Goal: Transaction & Acquisition: Purchase product/service

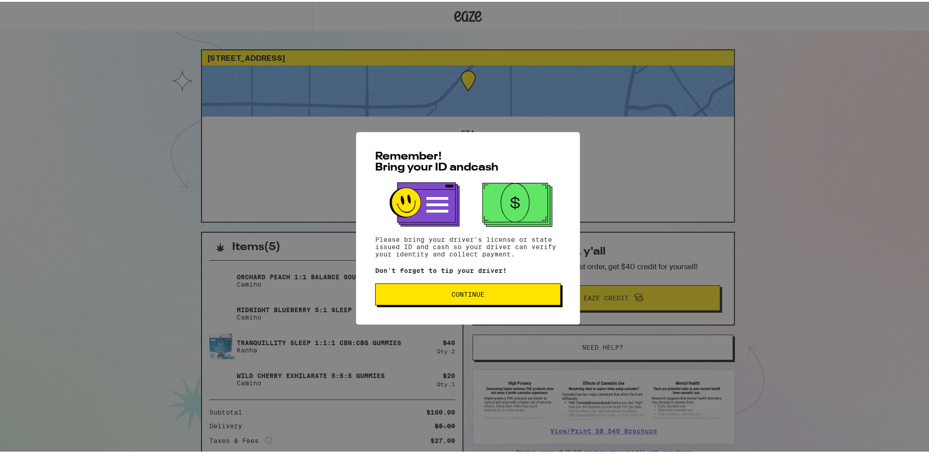
click at [457, 294] on span "Continue" at bounding box center [467, 292] width 33 height 6
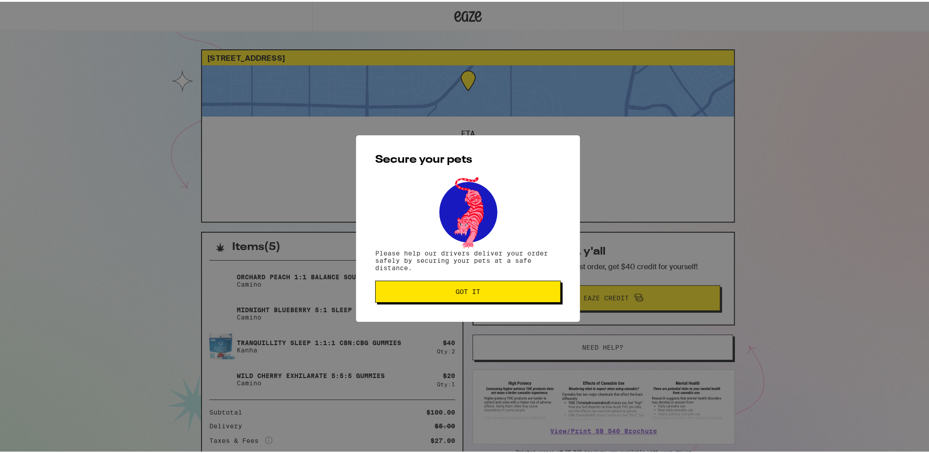
click at [457, 293] on span "Got it" at bounding box center [467, 289] width 25 height 6
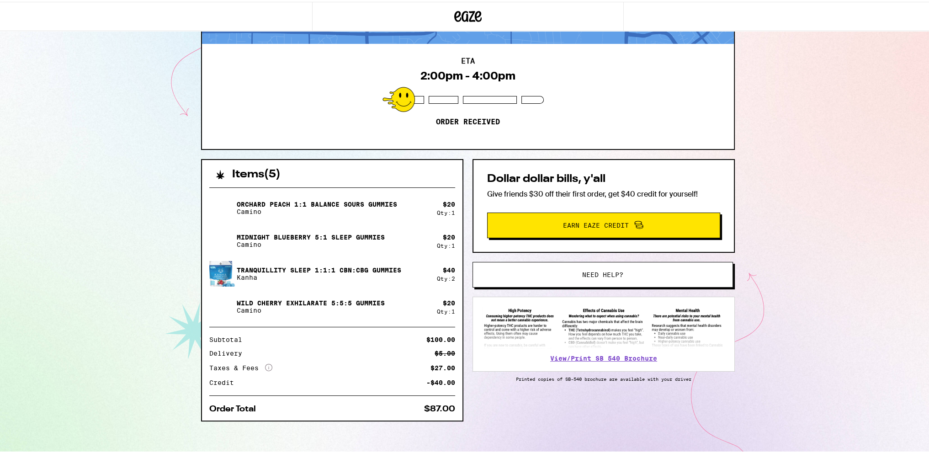
scroll to position [75, 0]
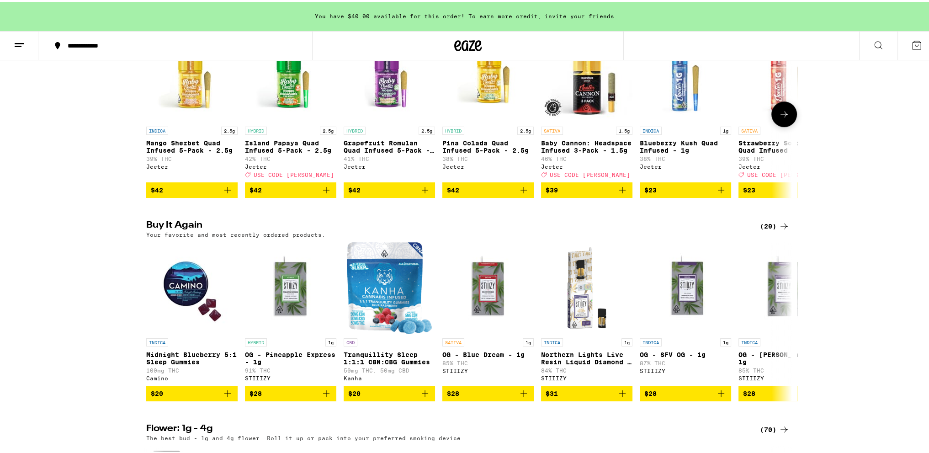
scroll to position [594, 0]
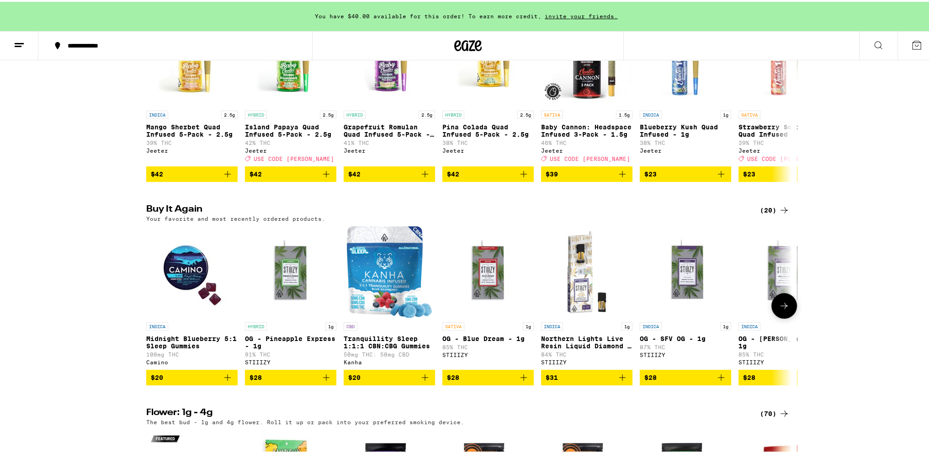
click at [778, 309] on icon at bounding box center [783, 303] width 11 height 11
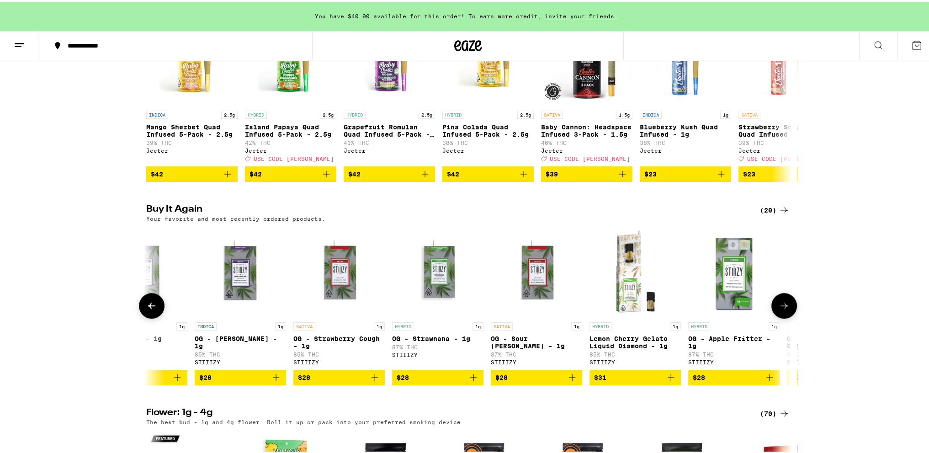
click at [778, 309] on icon at bounding box center [783, 303] width 11 height 11
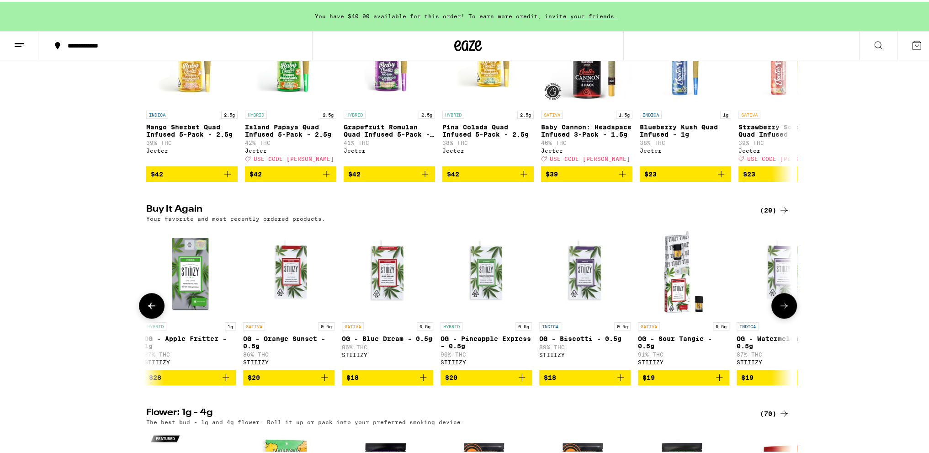
click at [778, 309] on icon at bounding box center [783, 303] width 11 height 11
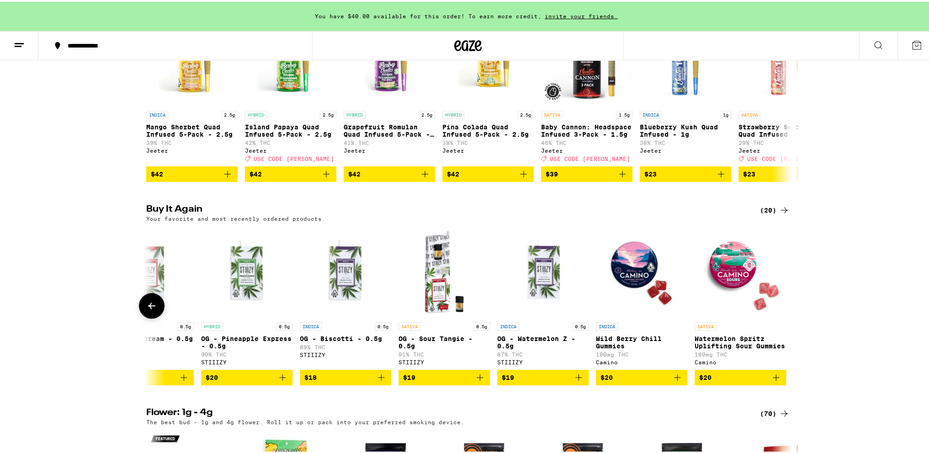
scroll to position [0, 1330]
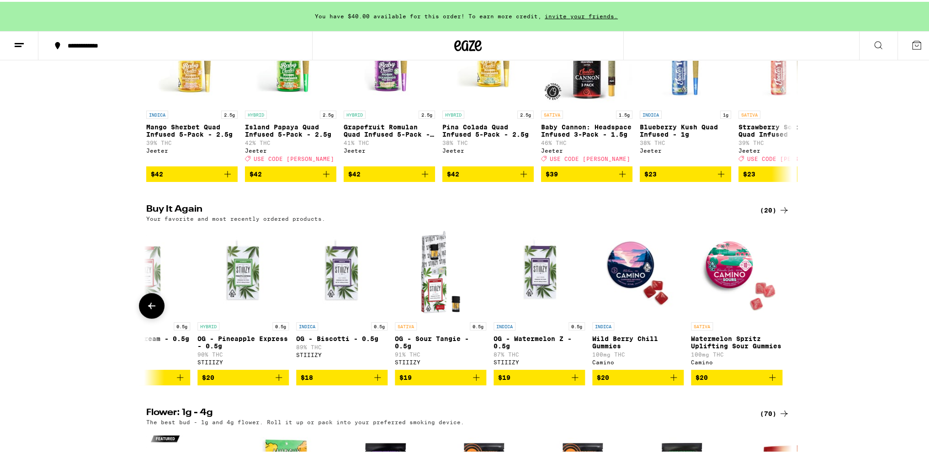
click at [775, 317] on div at bounding box center [784, 304] width 26 height 26
click at [911, 39] on icon at bounding box center [916, 43] width 11 height 11
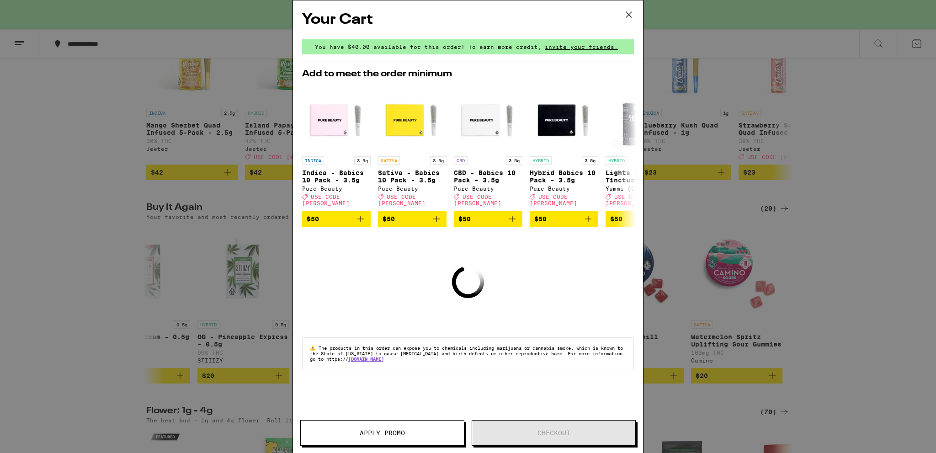
click at [626, 14] on icon at bounding box center [629, 15] width 14 height 14
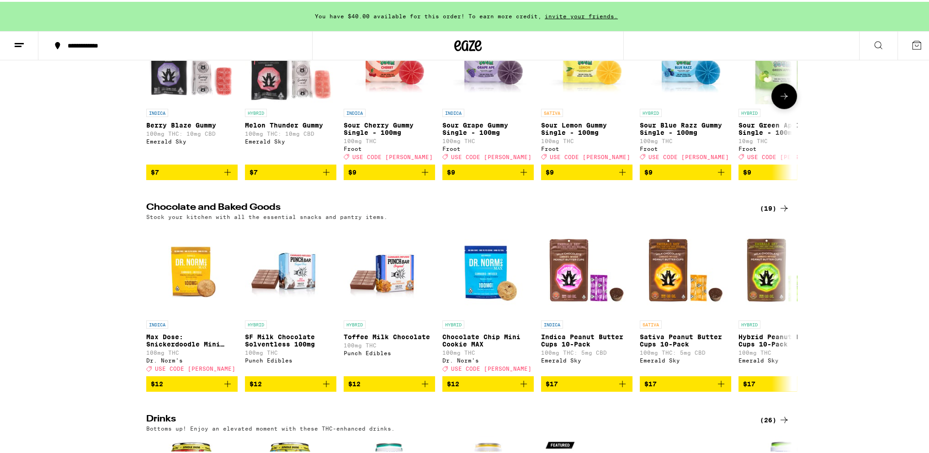
scroll to position [2650, 0]
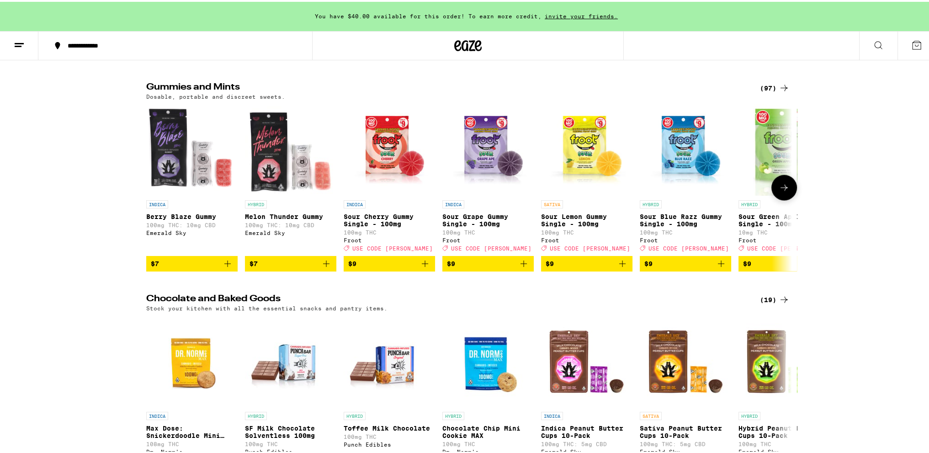
click at [782, 189] on icon at bounding box center [783, 186] width 7 height 6
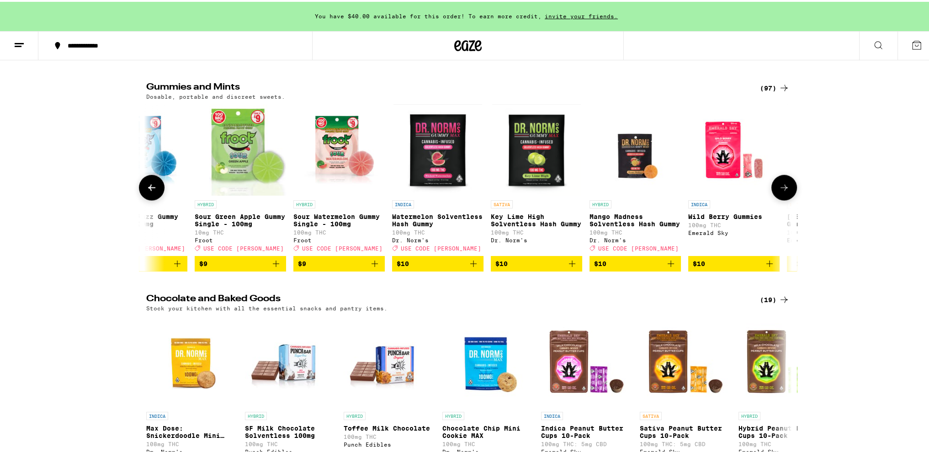
click at [782, 189] on icon at bounding box center [783, 186] width 7 height 6
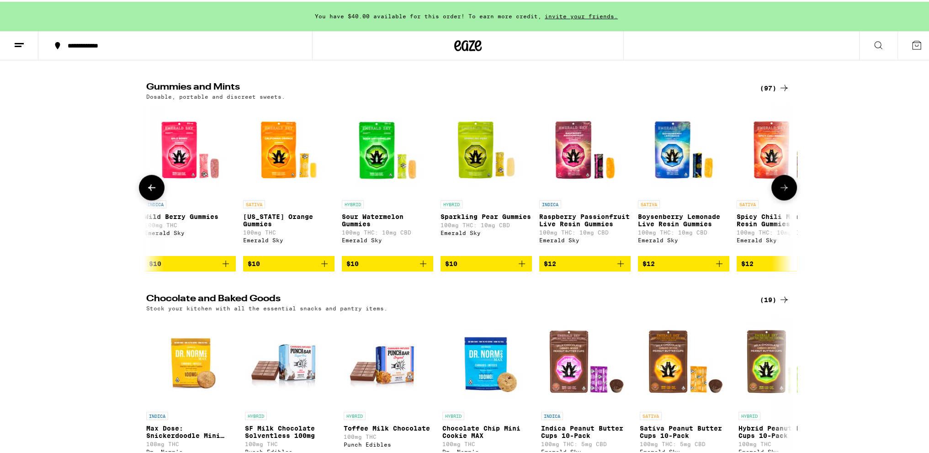
click at [782, 189] on icon at bounding box center [783, 186] width 7 height 6
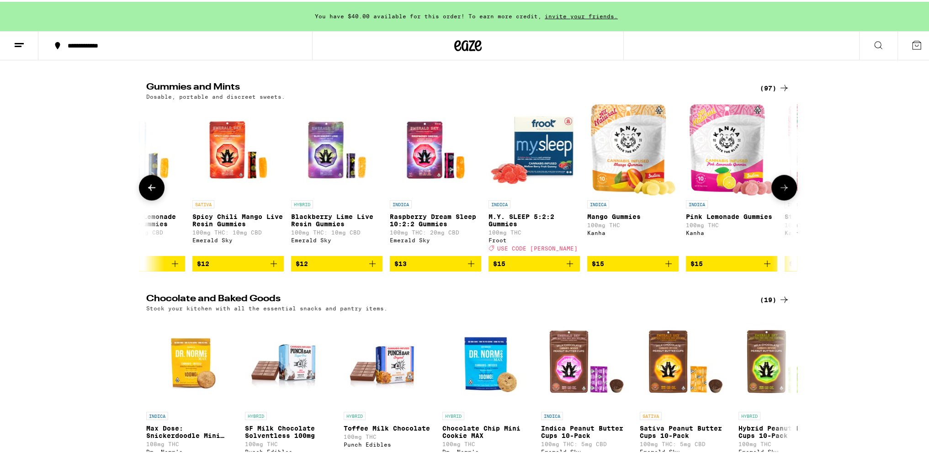
click at [782, 189] on icon at bounding box center [783, 186] width 7 height 6
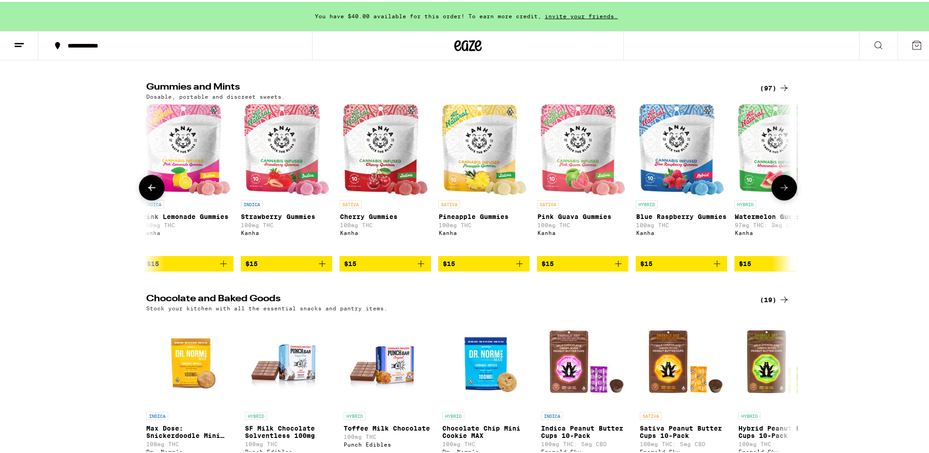
click at [782, 189] on icon at bounding box center [783, 186] width 7 height 6
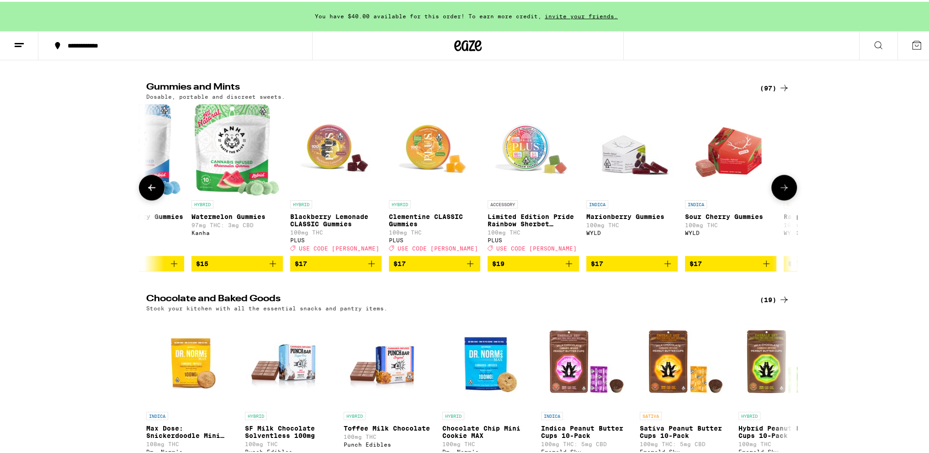
scroll to position [0, 2719]
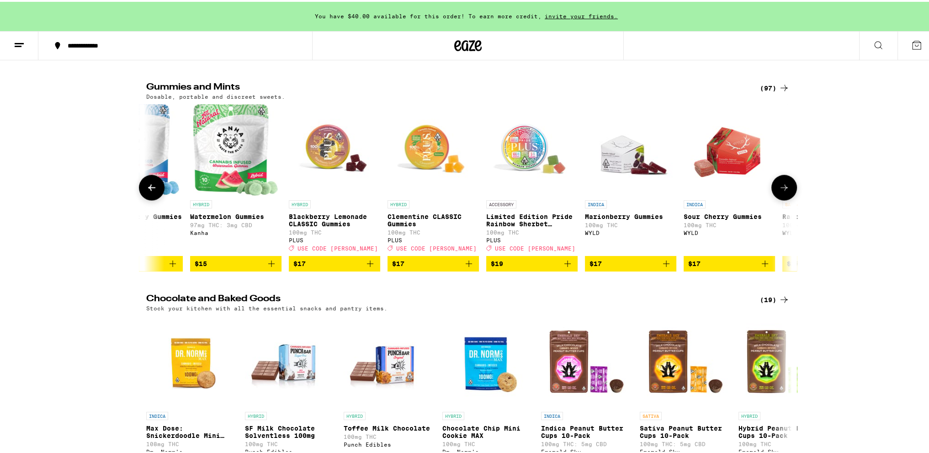
click at [782, 189] on icon at bounding box center [783, 186] width 7 height 6
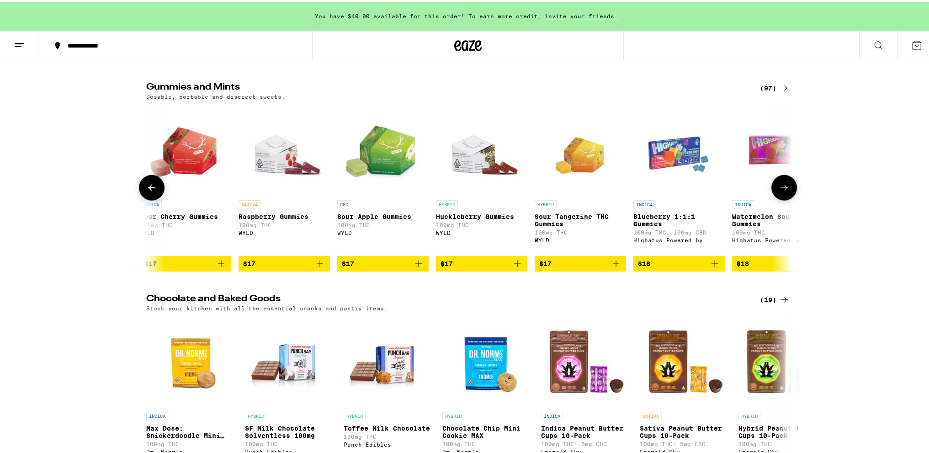
click at [781, 191] on icon at bounding box center [783, 185] width 11 height 11
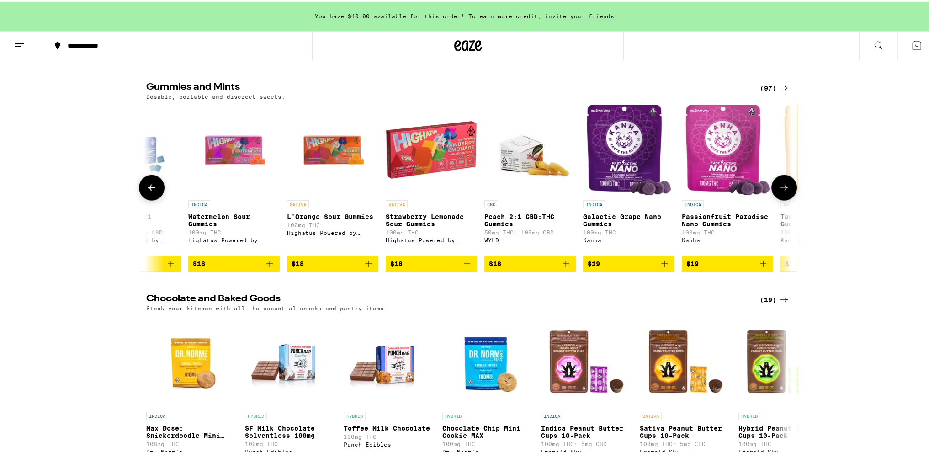
click at [781, 191] on icon at bounding box center [783, 185] width 11 height 11
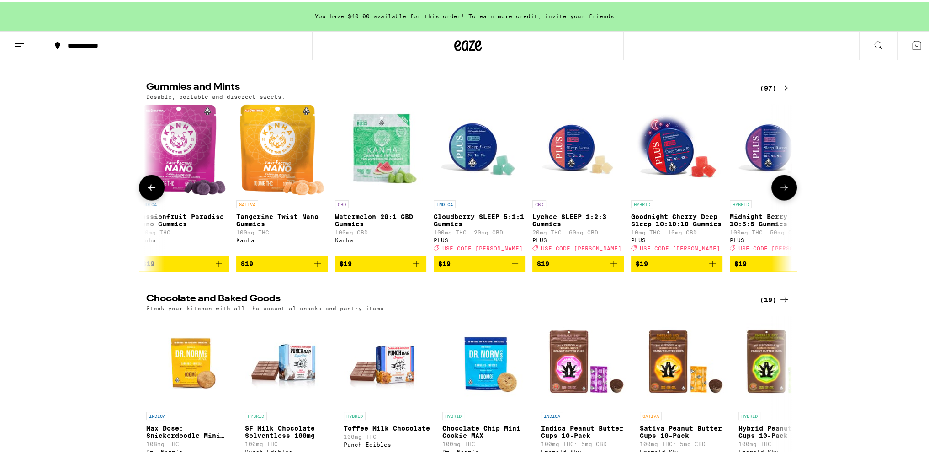
click at [781, 191] on icon at bounding box center [783, 185] width 11 height 11
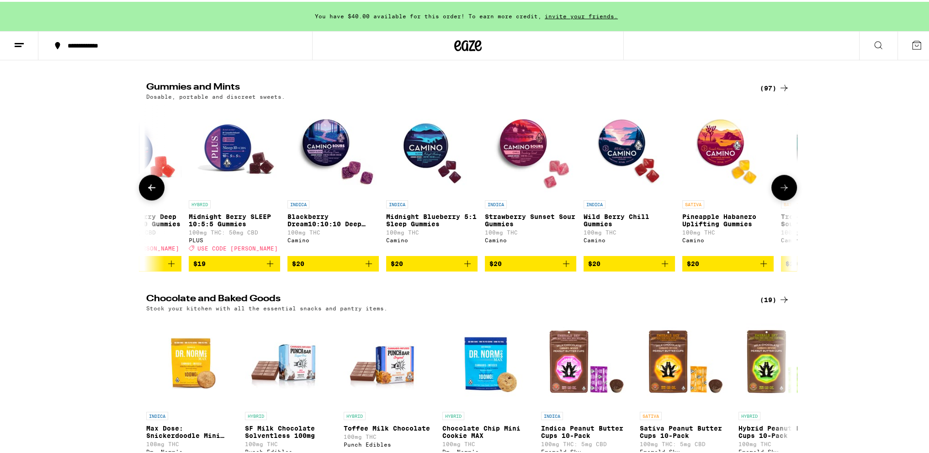
scroll to position [0, 4894]
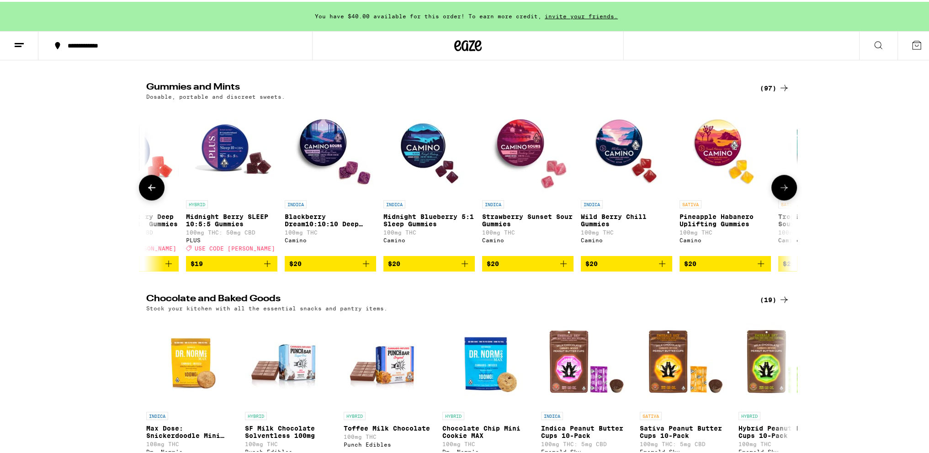
click at [781, 191] on icon at bounding box center [783, 185] width 11 height 11
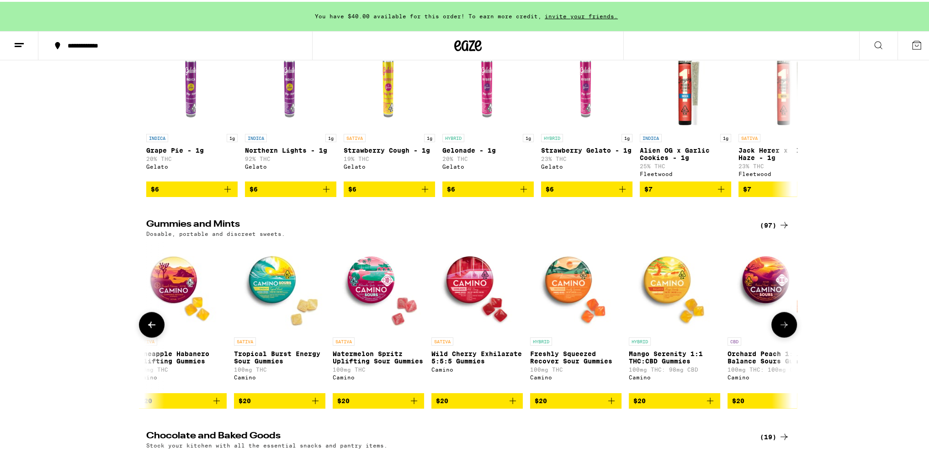
scroll to position [2558, 0]
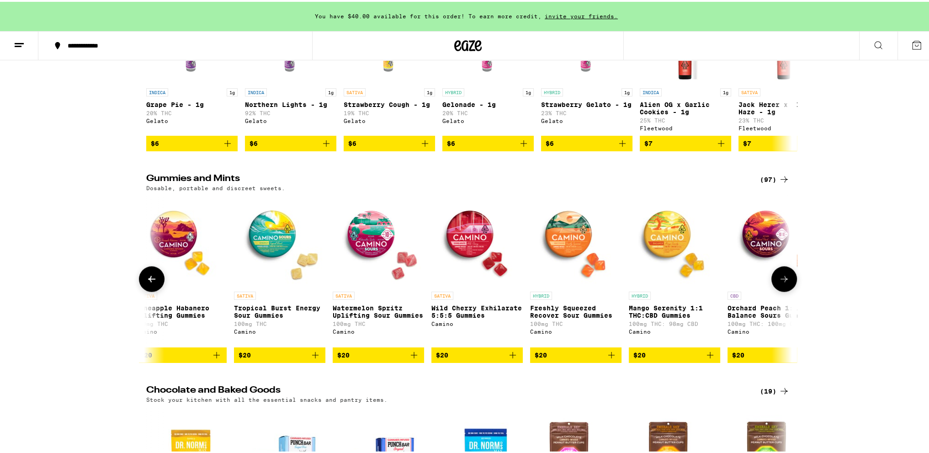
click at [778, 283] on icon at bounding box center [783, 277] width 11 height 11
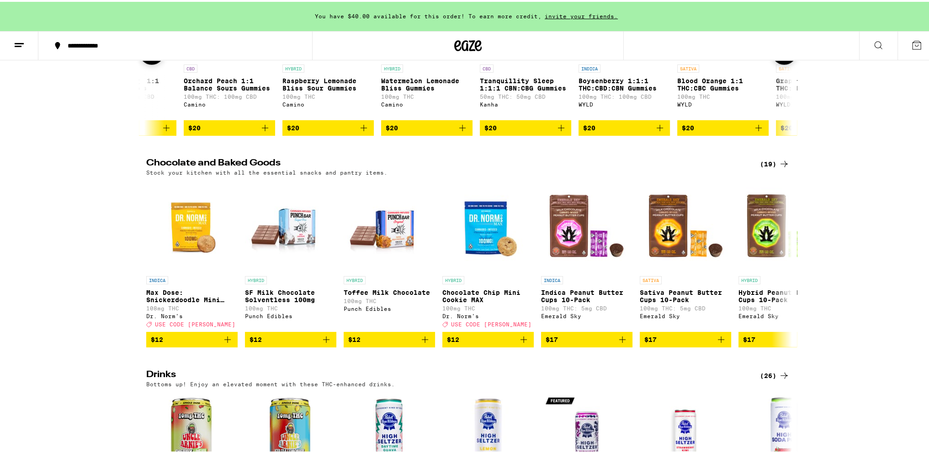
scroll to position [2878, 0]
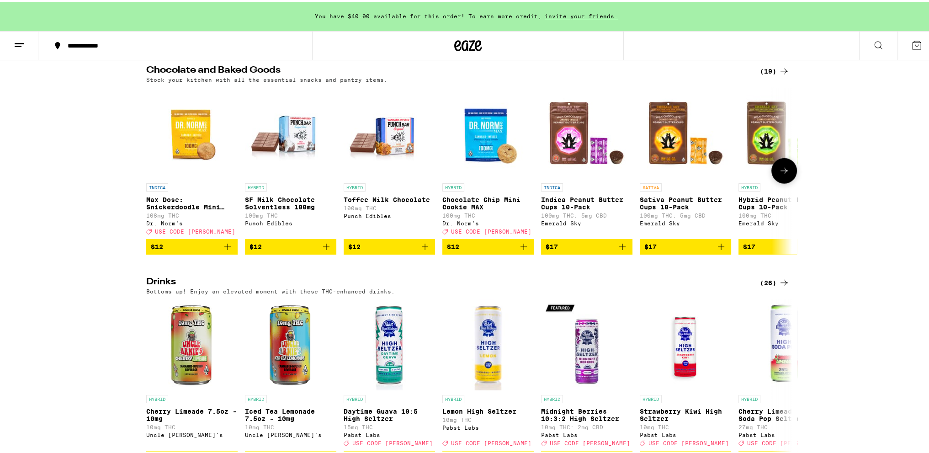
click at [773, 182] on button at bounding box center [784, 169] width 26 height 26
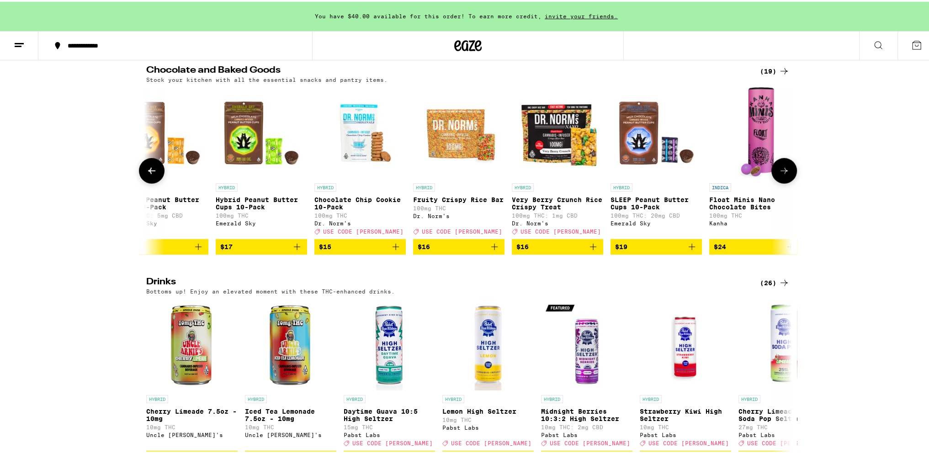
scroll to position [0, 544]
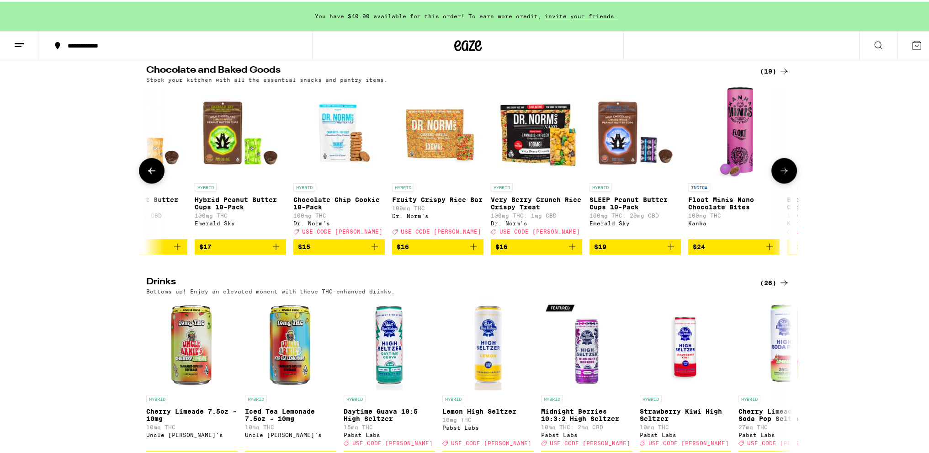
click at [773, 182] on button at bounding box center [784, 169] width 26 height 26
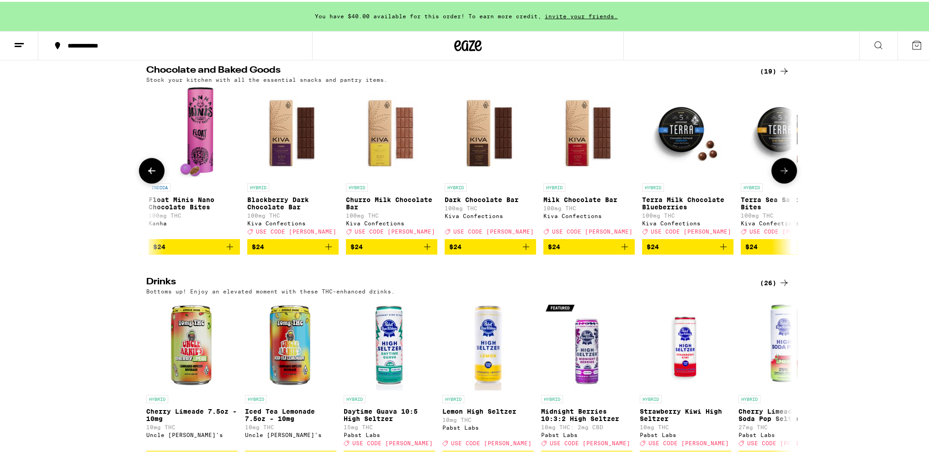
scroll to position [0, 1087]
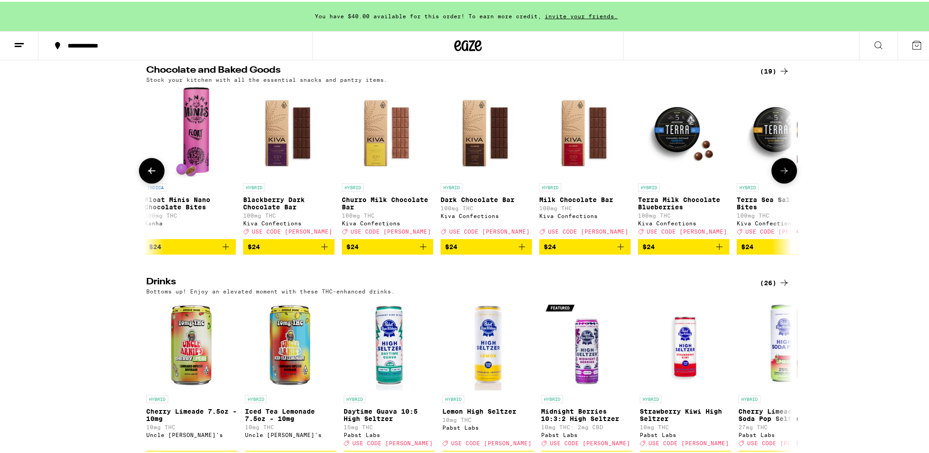
click at [773, 182] on button at bounding box center [784, 169] width 26 height 26
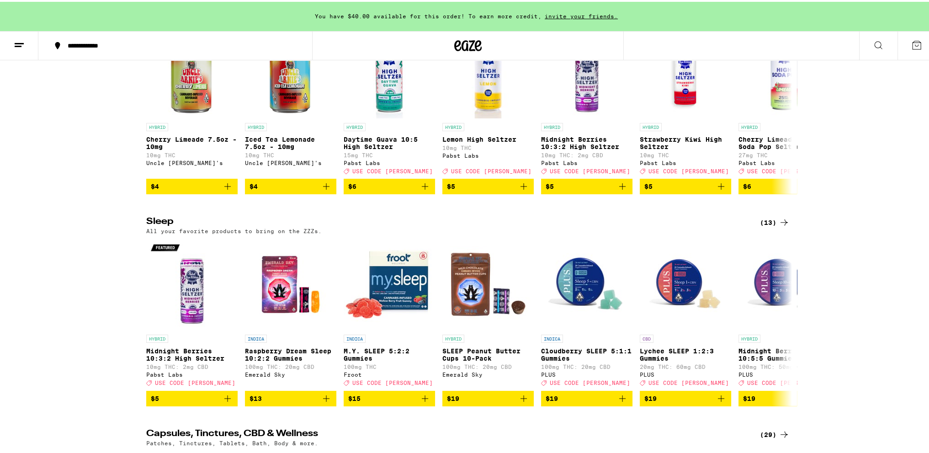
scroll to position [3244, 0]
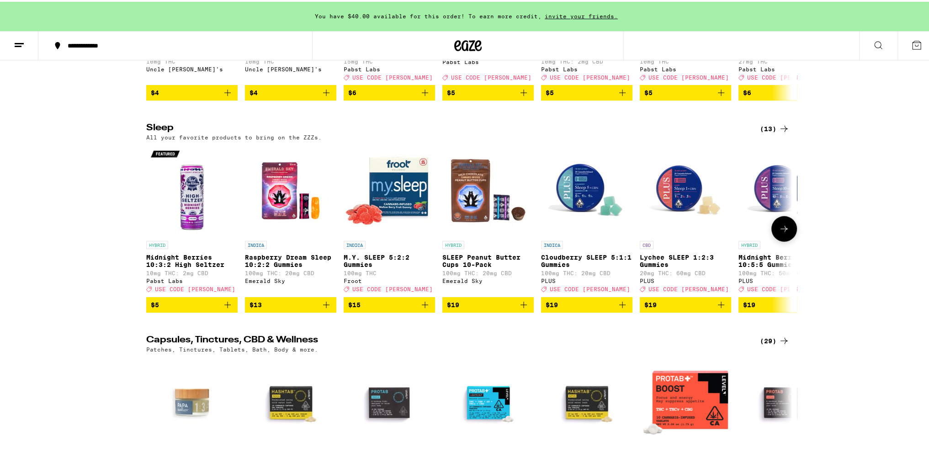
click at [779, 233] on icon at bounding box center [783, 227] width 11 height 11
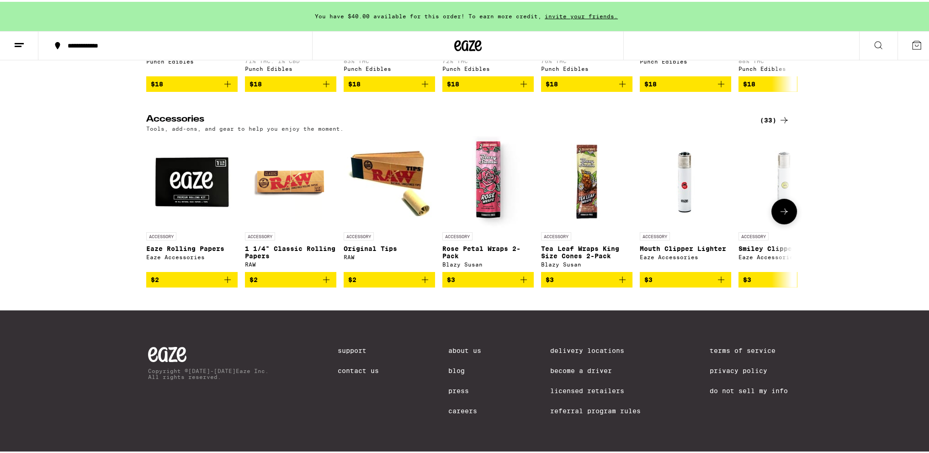
scroll to position [3975, 0]
